Goal: Task Accomplishment & Management: Manage account settings

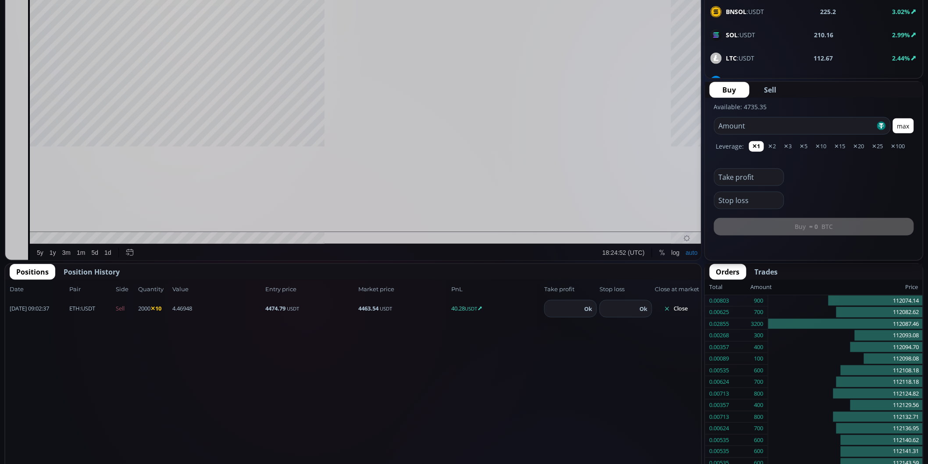
scroll to position [121, 0]
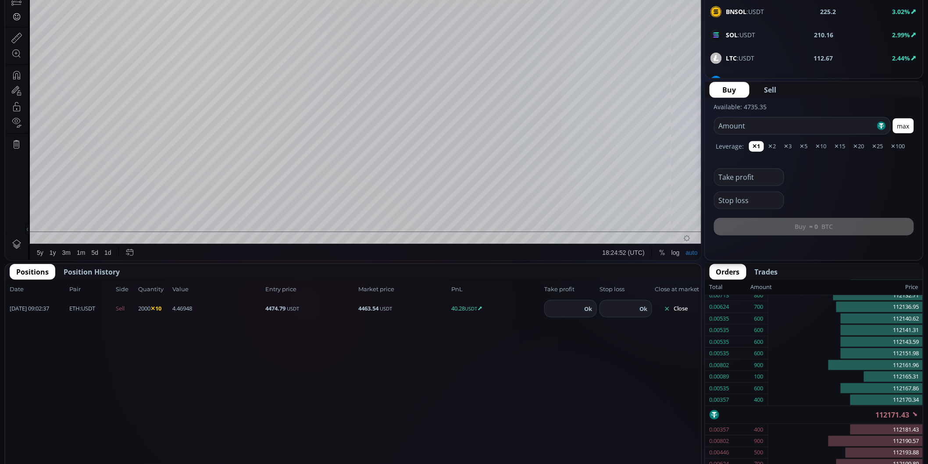
click at [674, 307] on button "Close" at bounding box center [676, 309] width 42 height 14
type input "********"
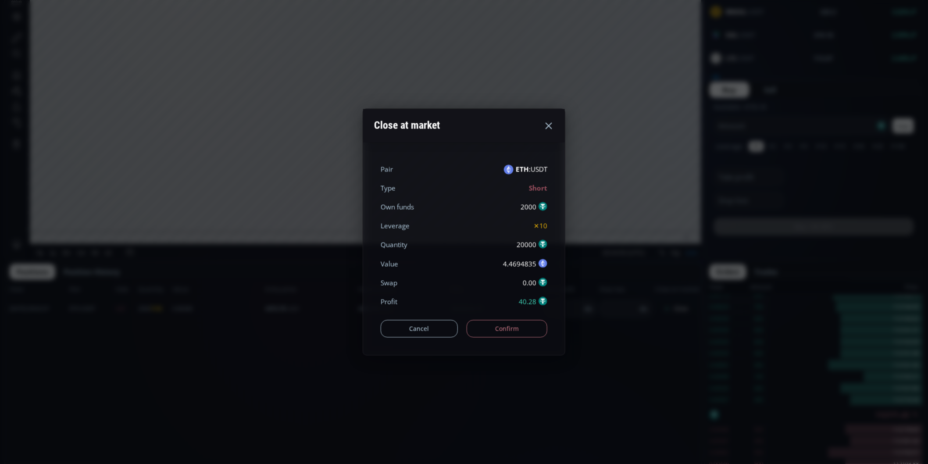
click at [502, 328] on button "Confirm" at bounding box center [507, 329] width 81 height 18
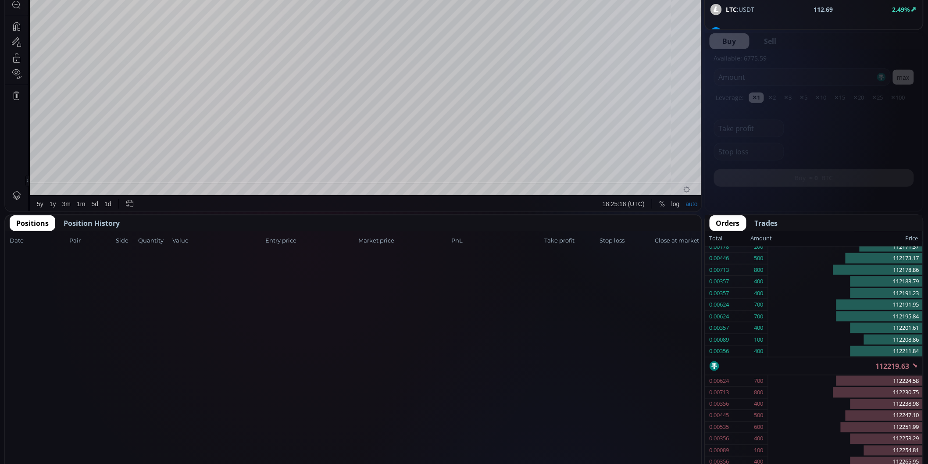
scroll to position [195, 0]
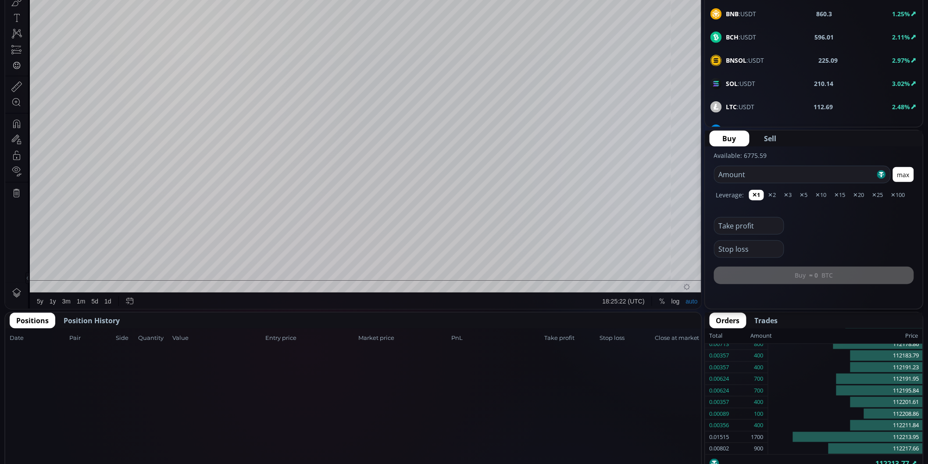
click at [108, 319] on span "Position History" at bounding box center [92, 320] width 56 height 11
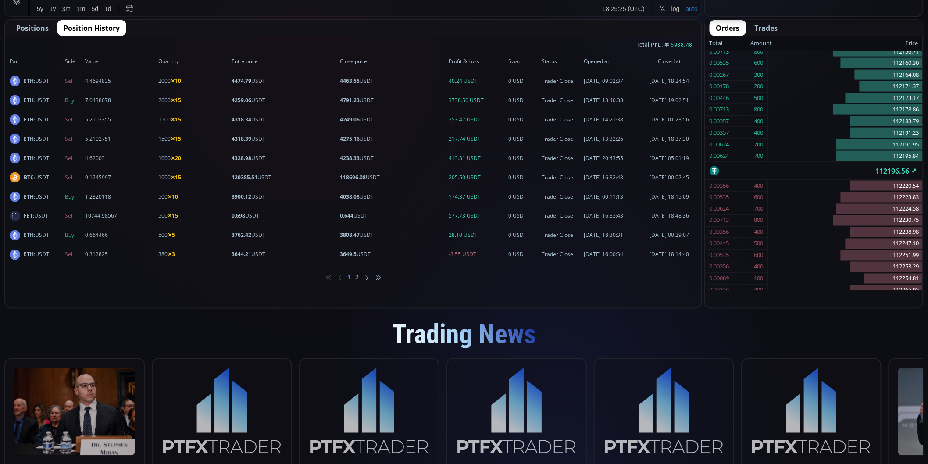
scroll to position [389, 0]
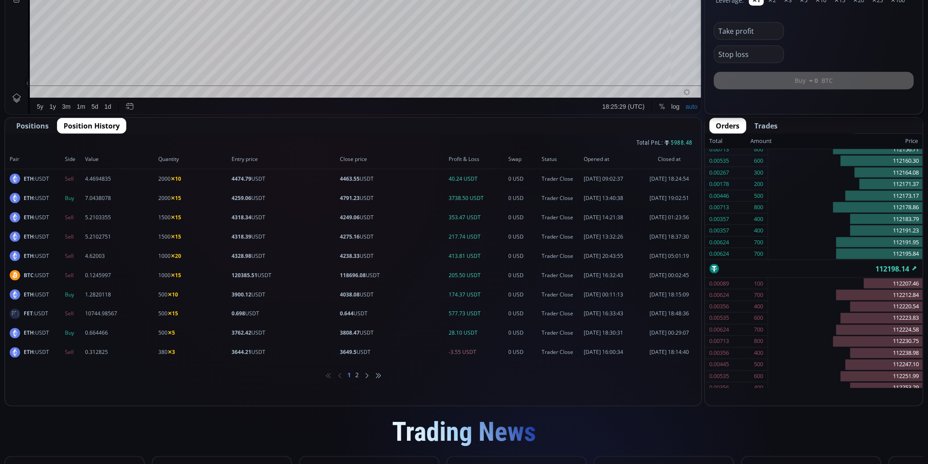
click at [364, 374] on li "2" at bounding box center [366, 375] width 5 height 9
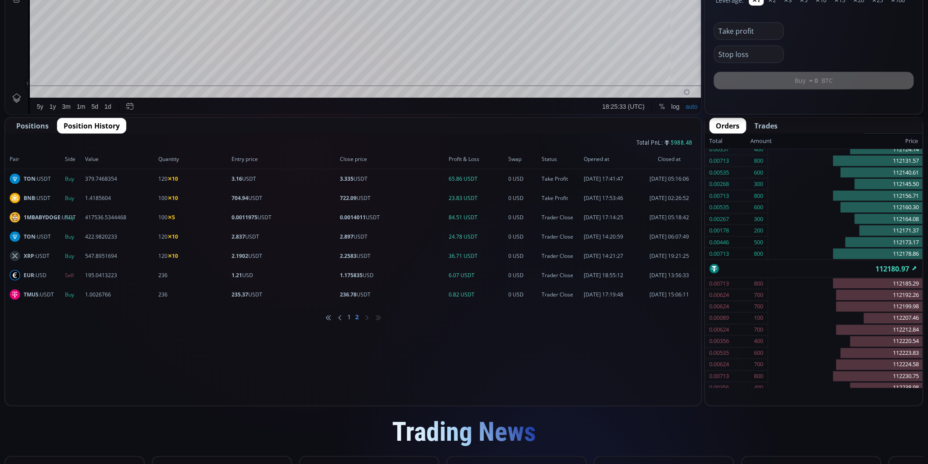
click at [356, 317] on li "1" at bounding box center [358, 317] width 4 height 9
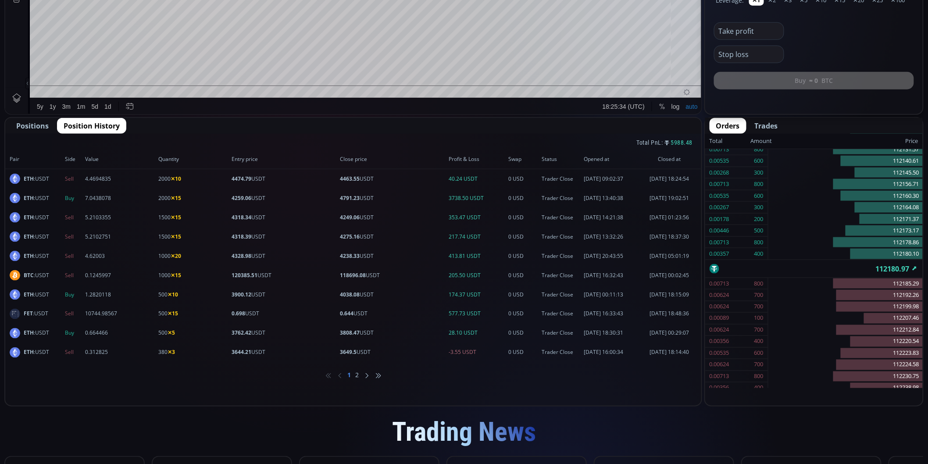
scroll to position [195, 0]
